Goal: Navigation & Orientation: Understand site structure

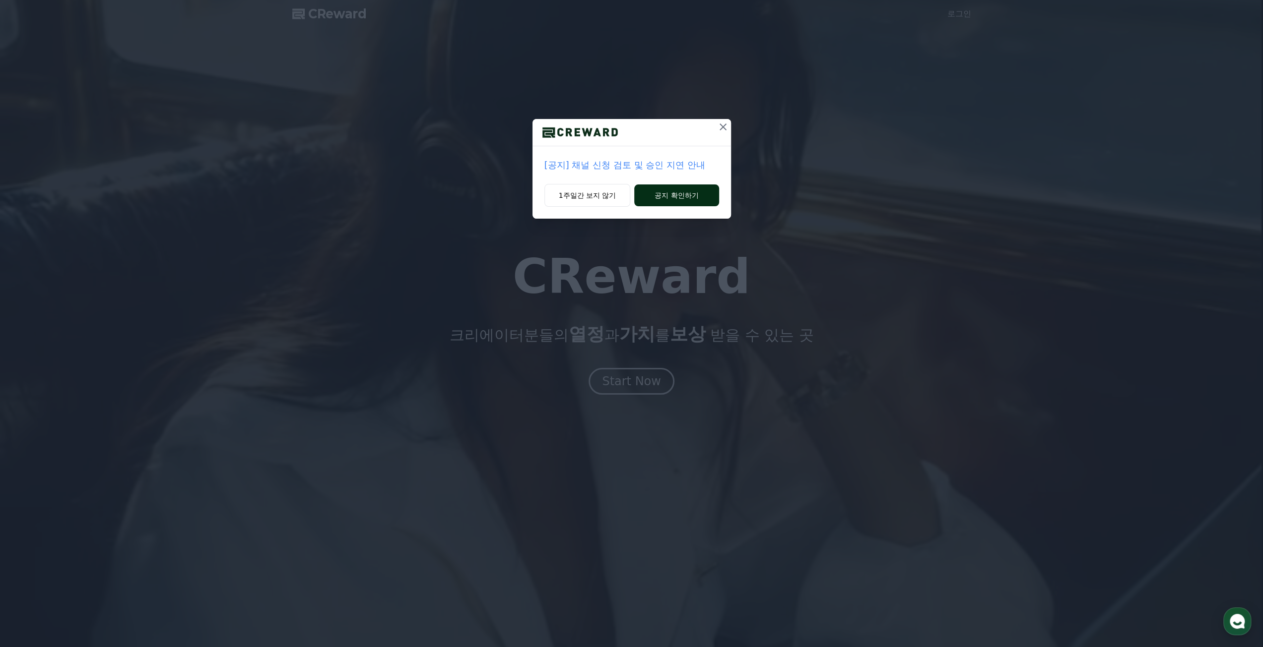
click at [688, 194] on button "공지 확인하기" at bounding box center [676, 196] width 84 height 22
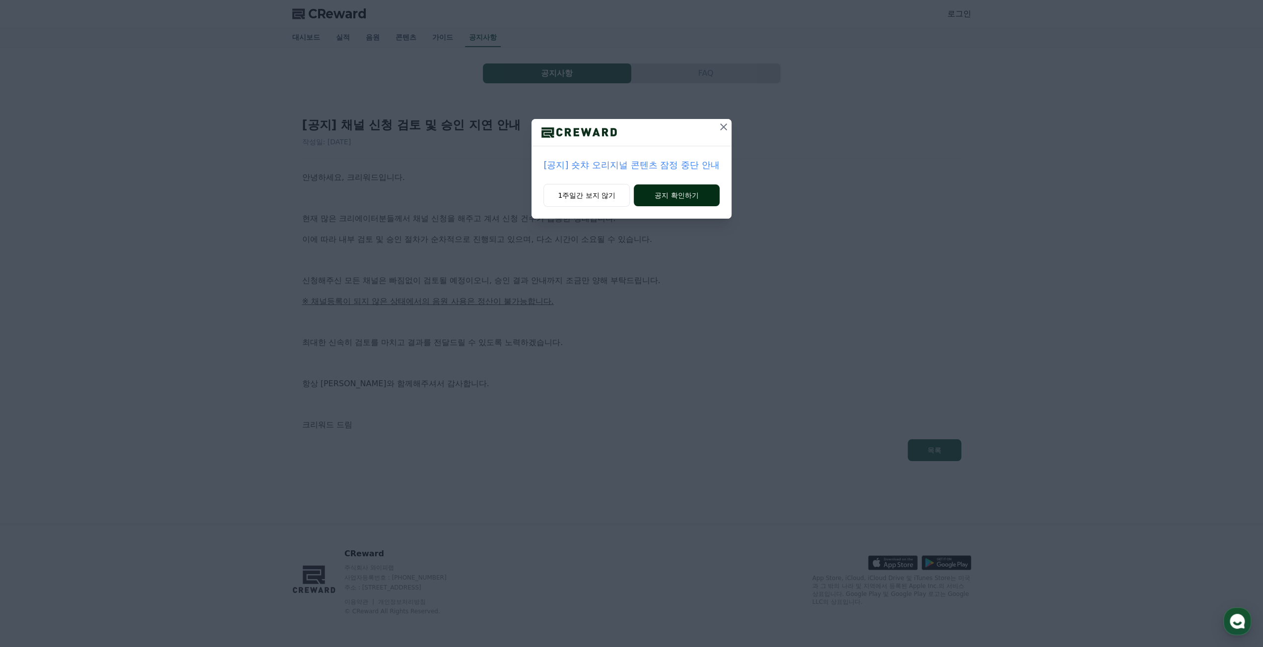
click at [671, 192] on button "공지 확인하기" at bounding box center [677, 196] width 86 height 22
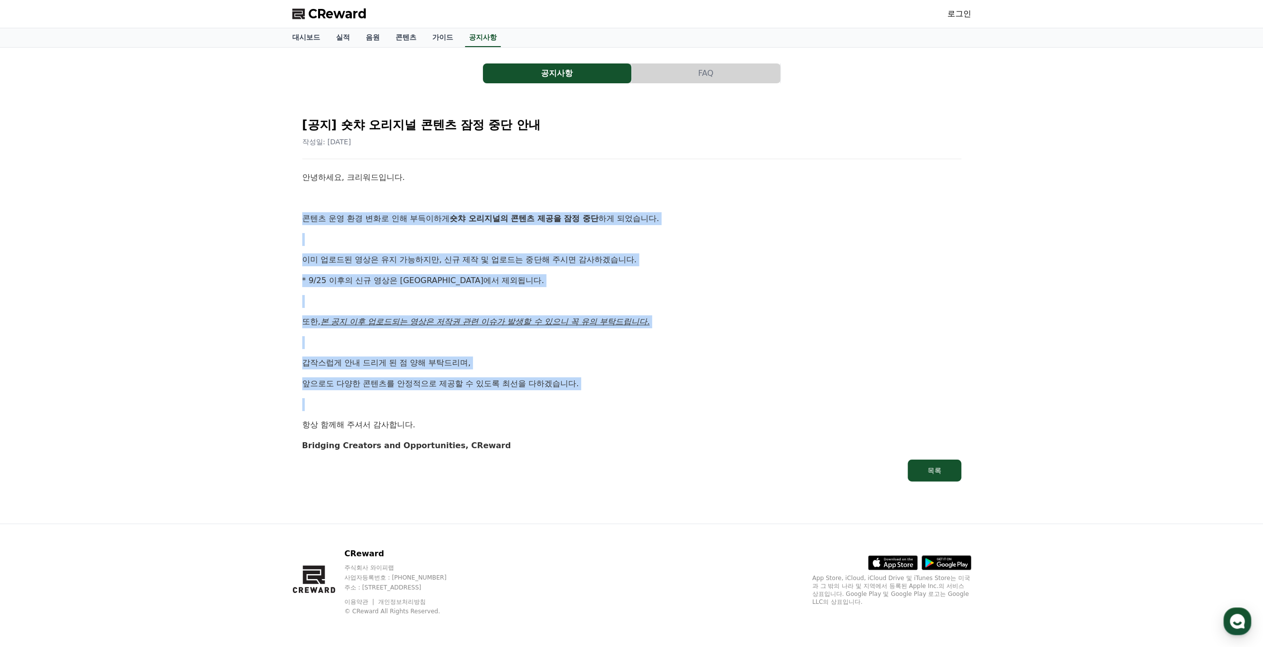
drag, startPoint x: 304, startPoint y: 210, endPoint x: 628, endPoint y: 390, distance: 370.7
click at [628, 390] on div "안녕하세요, 크리워드입니다. 콘텐츠 운영 환경 변화로 인해 부득이하게 숏챠 오리지널의 콘텐츠 제공을 잠정 중단 하게 되었습니다. 이미 업로드된…" at bounding box center [631, 311] width 659 height 281
drag, startPoint x: 641, startPoint y: 387, endPoint x: 296, endPoint y: 176, distance: 404.2
click at [296, 176] on div "[공지] 숏챠 오리지널 콘텐츠 잠정 중단 안내 작성일: 2025-09-25 안녕하세요, 크리워드입니다. 콘텐츠 운영 환경 변화로 인해 부득이하…" at bounding box center [631, 295] width 671 height 385
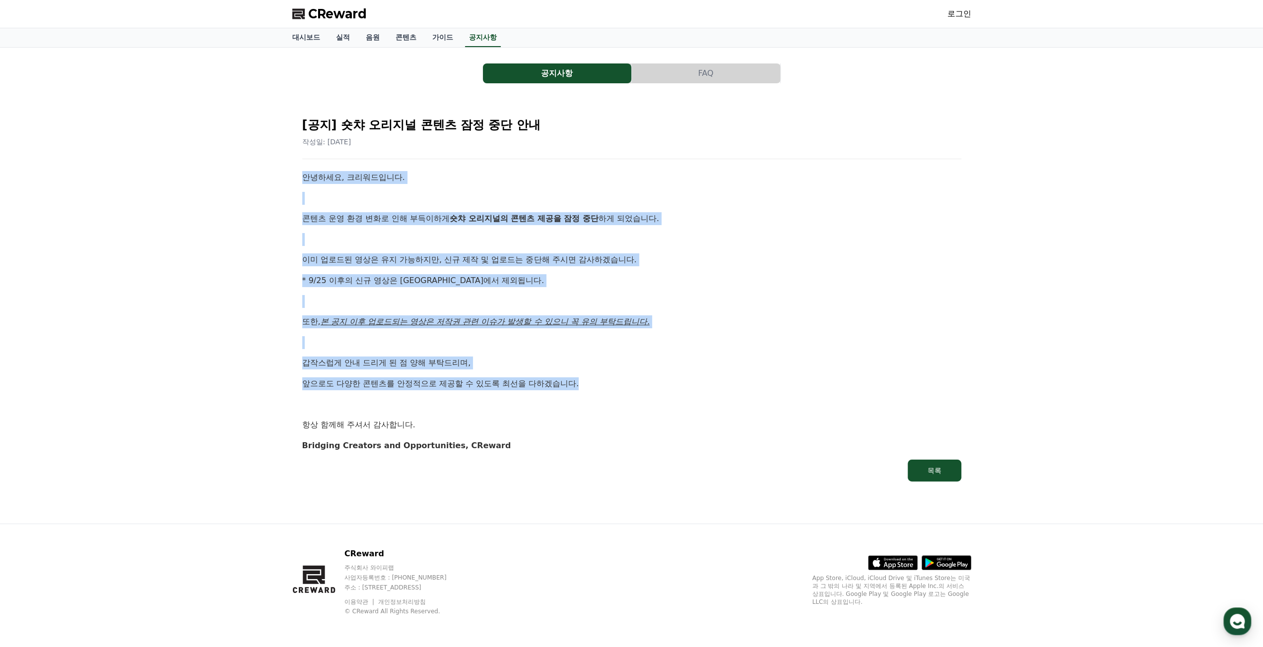
click at [300, 182] on div "[공지] 숏챠 오리지널 콘텐츠 잠정 중단 안내 작성일: 2025-09-25 안녕하세요, 크리워드입니다. 콘텐츠 운영 환경 변화로 인해 부득이하…" at bounding box center [631, 295] width 663 height 377
drag, startPoint x: 299, startPoint y: 176, endPoint x: 596, endPoint y: 398, distance: 371.2
click at [596, 398] on div "[공지] 숏챠 오리지널 콘텐츠 잠정 중단 안내 작성일: 2025-09-25 안녕하세요, 크리워드입니다. 콘텐츠 운영 환경 변화로 인해 부득이하…" at bounding box center [631, 295] width 671 height 385
click at [596, 398] on p at bounding box center [631, 404] width 659 height 13
drag, startPoint x: 603, startPoint y: 392, endPoint x: 304, endPoint y: 172, distance: 371.6
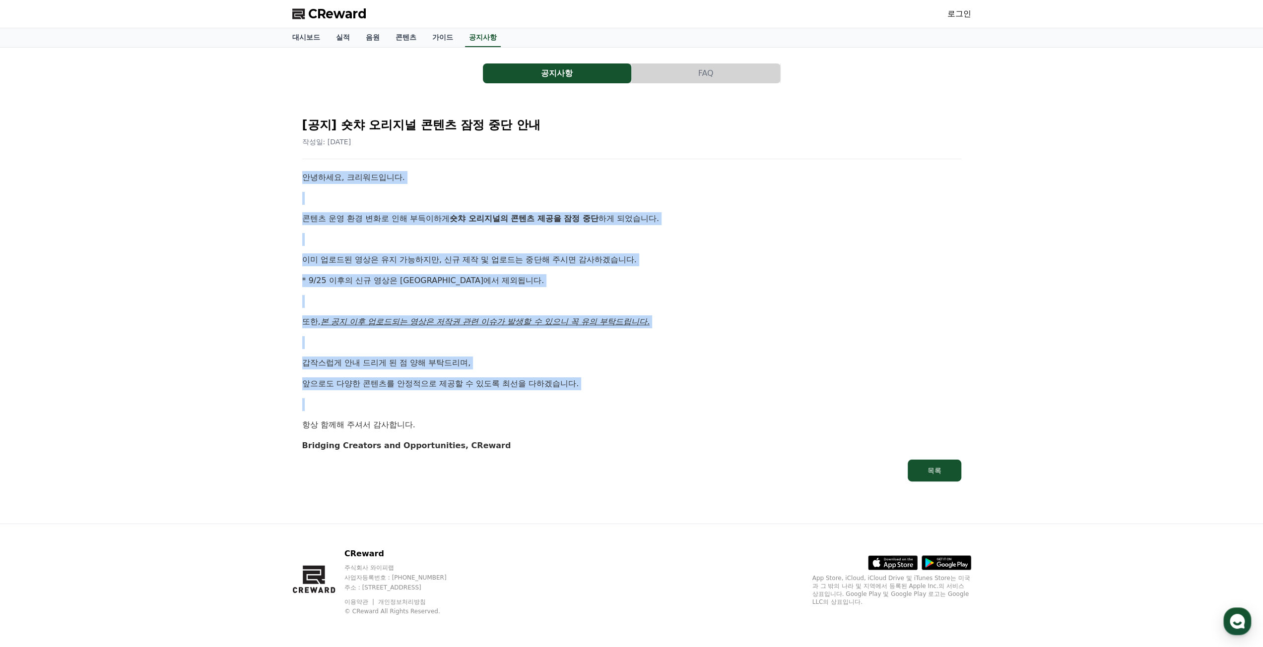
click at [304, 172] on div "안녕하세요, 크리워드입니다. 콘텐츠 운영 환경 변화로 인해 부득이하게 숏챠 오리지널의 콘텐츠 제공을 잠정 중단 하게 되었습니다. 이미 업로드된…" at bounding box center [631, 311] width 659 height 281
click at [308, 174] on p "안녕하세요, 크리워드입니다." at bounding box center [631, 177] width 659 height 13
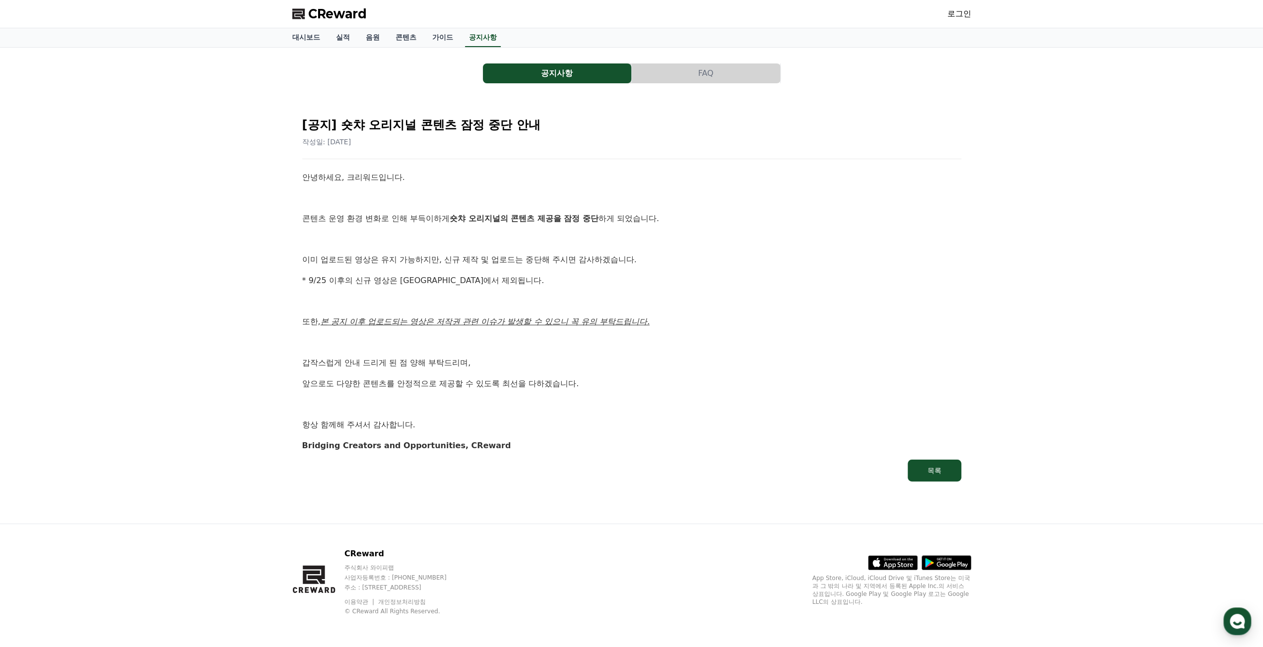
click at [708, 72] on button "FAQ" at bounding box center [706, 74] width 148 height 20
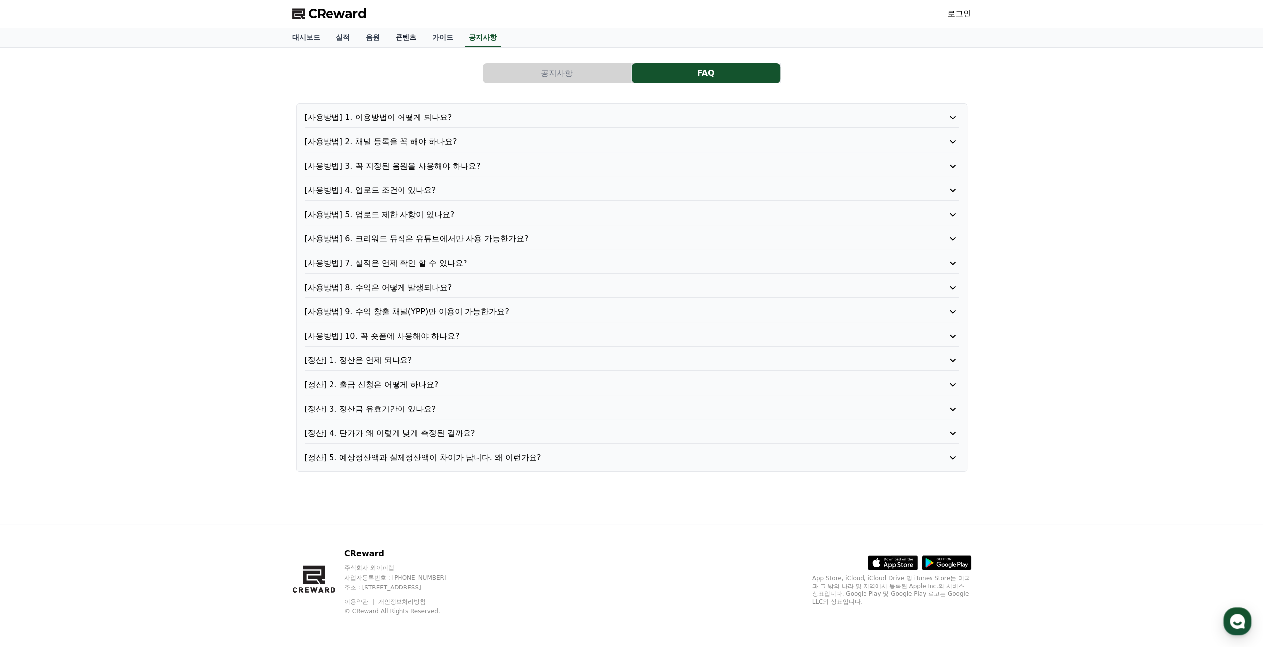
click at [410, 33] on link "콘텐츠" at bounding box center [406, 37] width 37 height 19
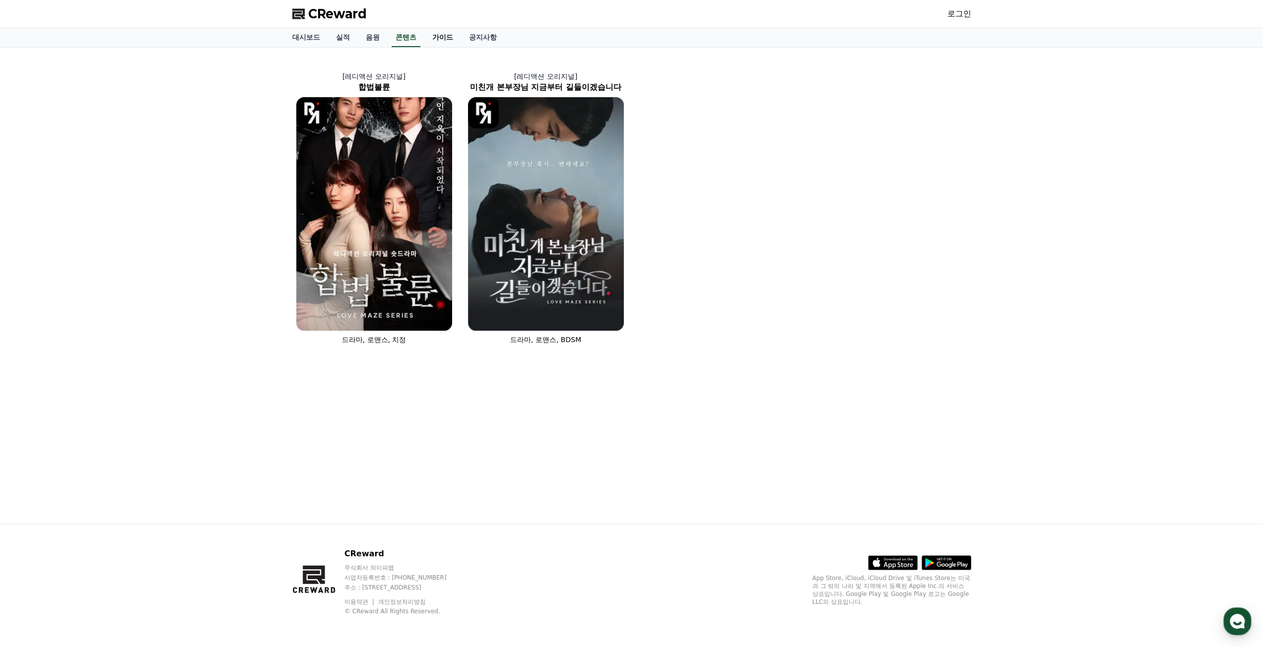
click at [425, 37] on link "가이드" at bounding box center [442, 37] width 37 height 19
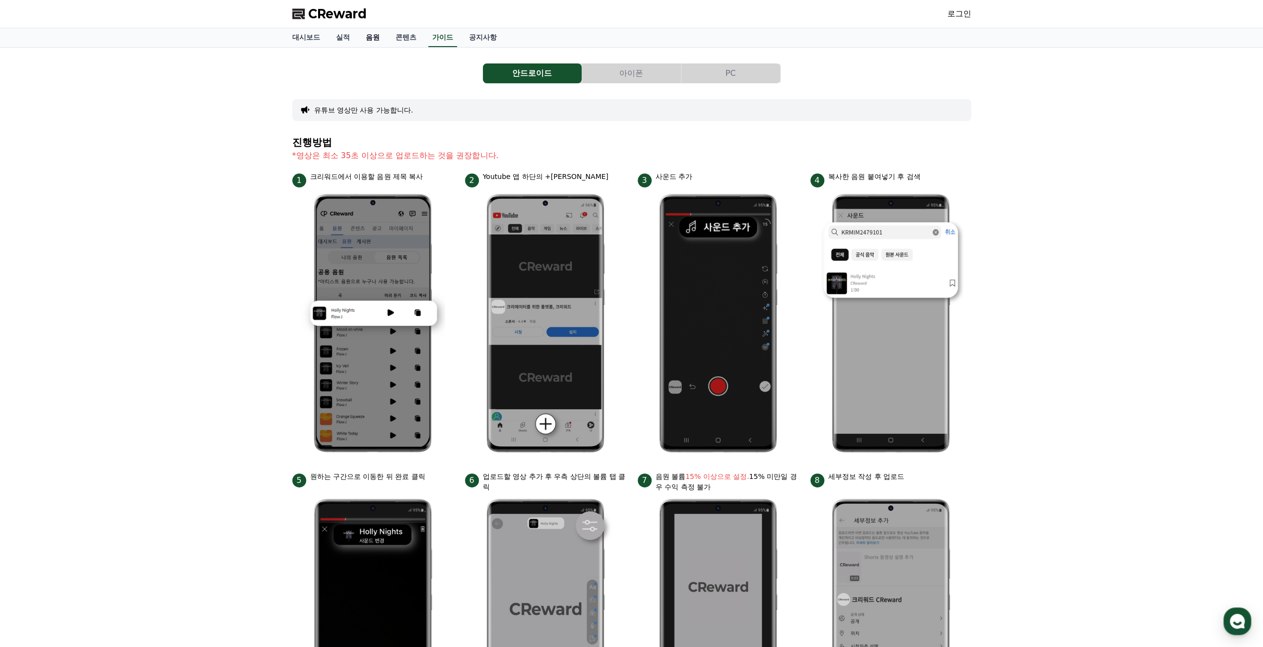
click at [370, 41] on link "음원" at bounding box center [373, 37] width 30 height 19
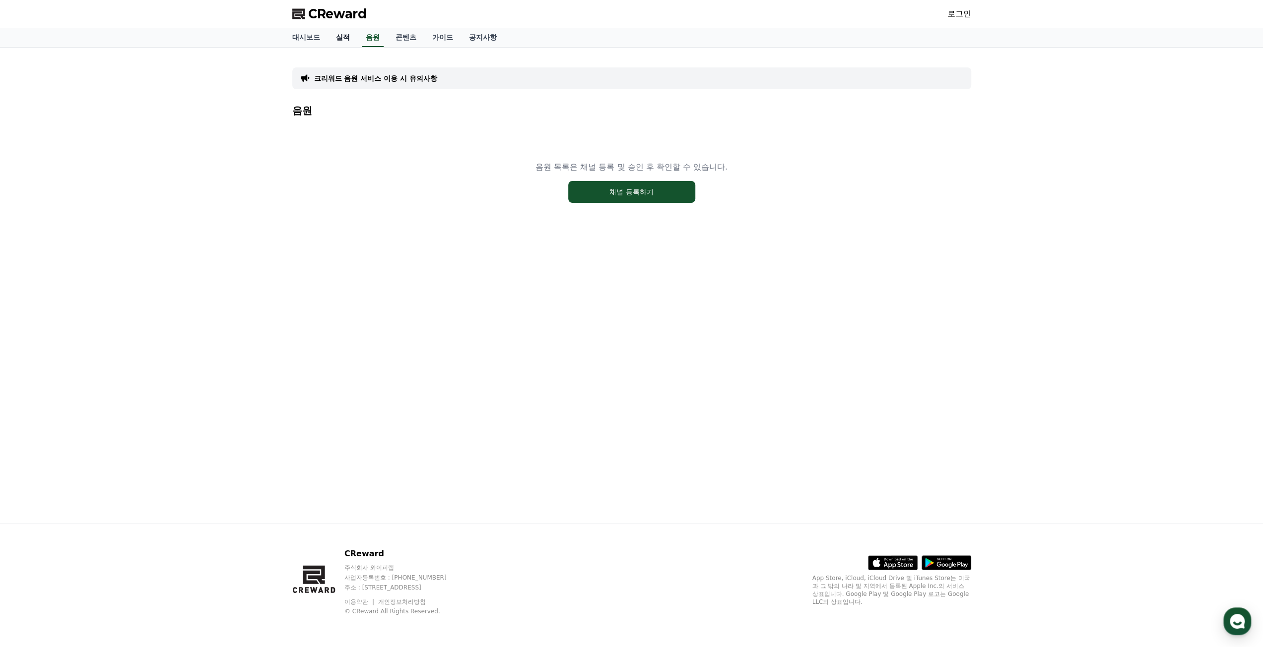
click at [346, 40] on link "실적" at bounding box center [343, 37] width 30 height 19
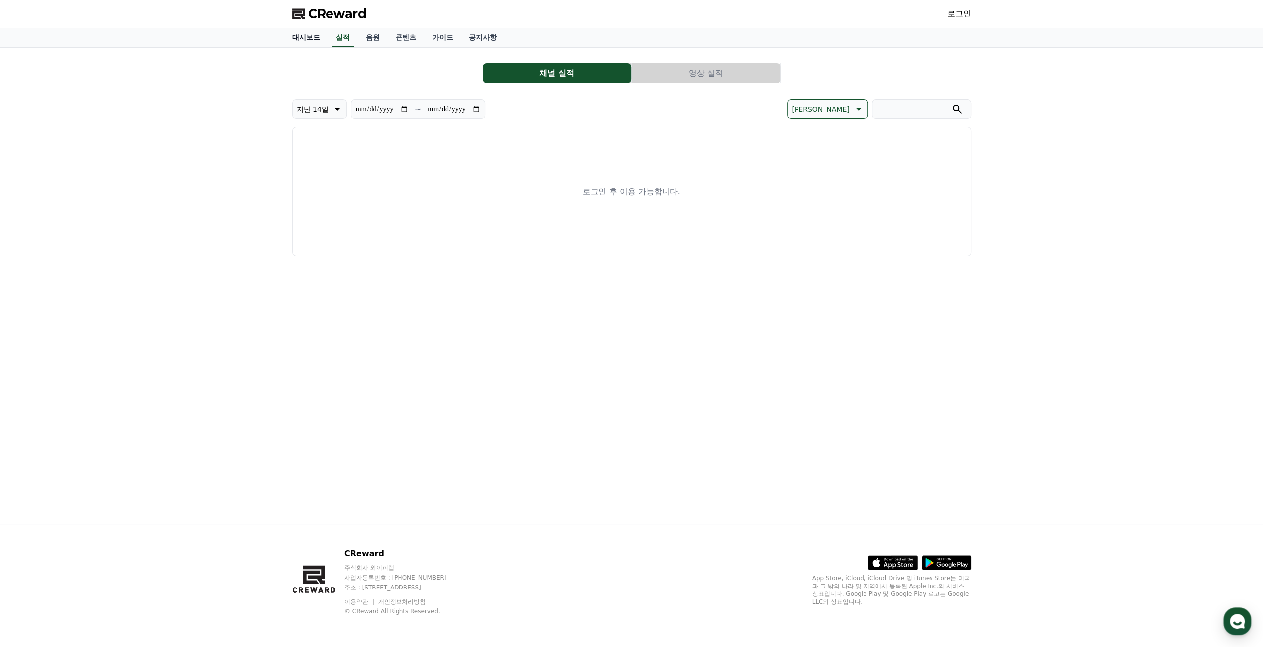
click at [311, 39] on link "대시보드" at bounding box center [306, 37] width 44 height 19
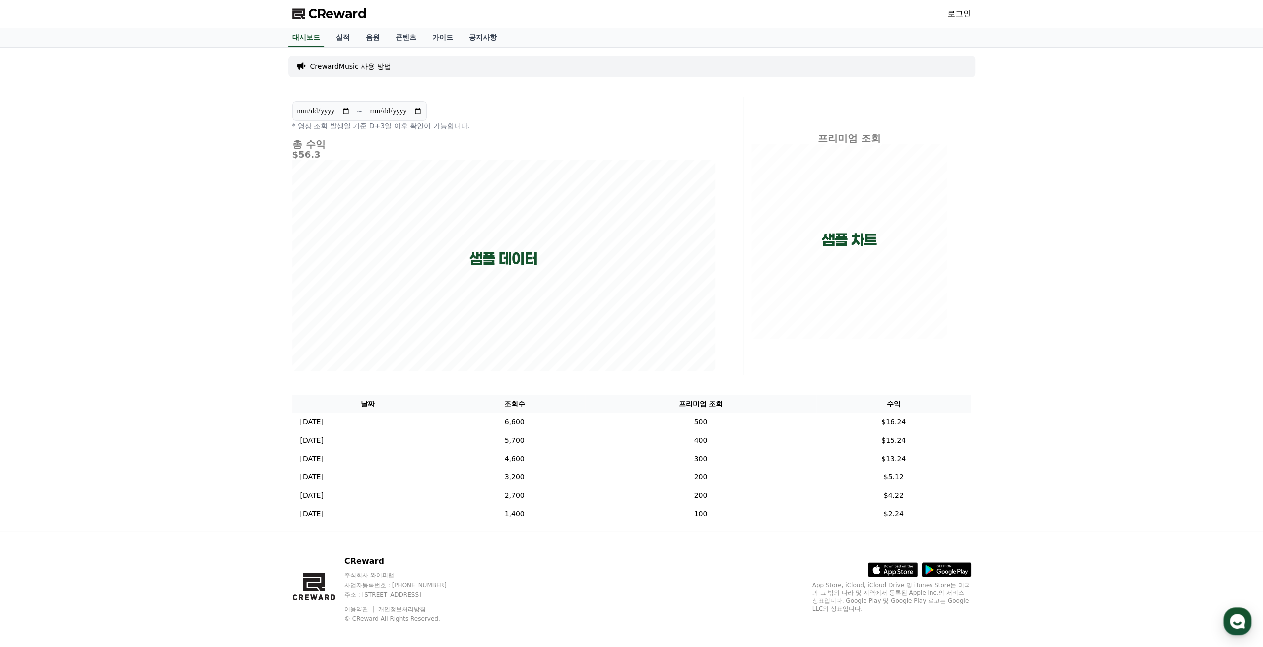
click at [334, 12] on span "CReward" at bounding box center [337, 14] width 59 height 16
